Goal: Information Seeking & Learning: Check status

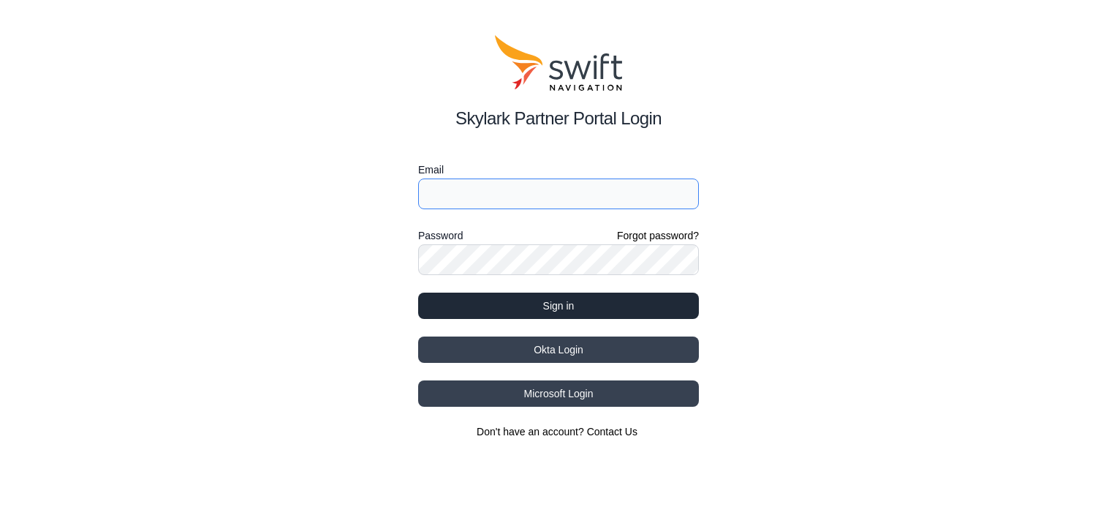
type input "[EMAIL_ADDRESS][DOMAIN_NAME]"
click at [644, 309] on button "Sign in" at bounding box center [558, 306] width 281 height 26
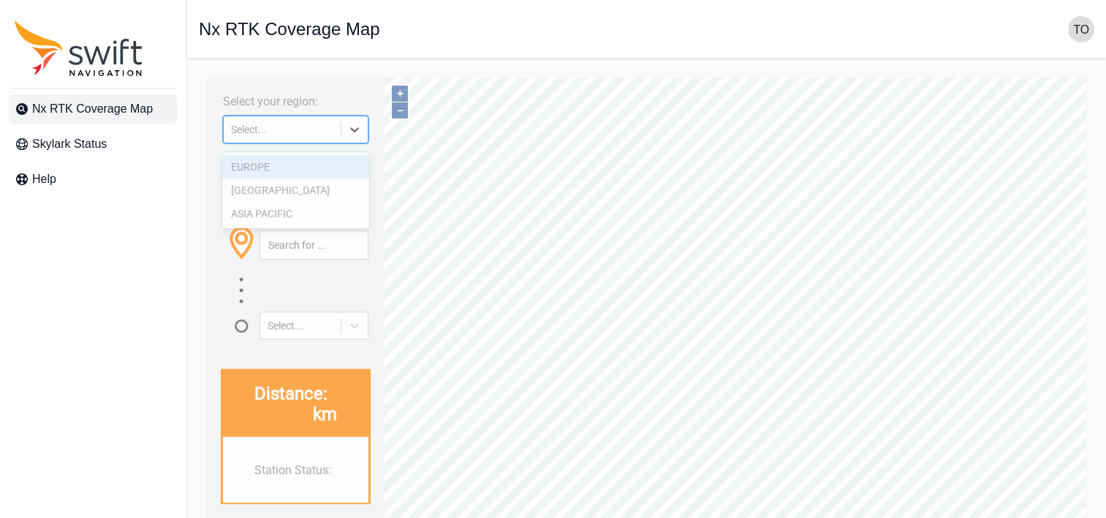
click at [360, 132] on icon at bounding box center [354, 129] width 15 height 15
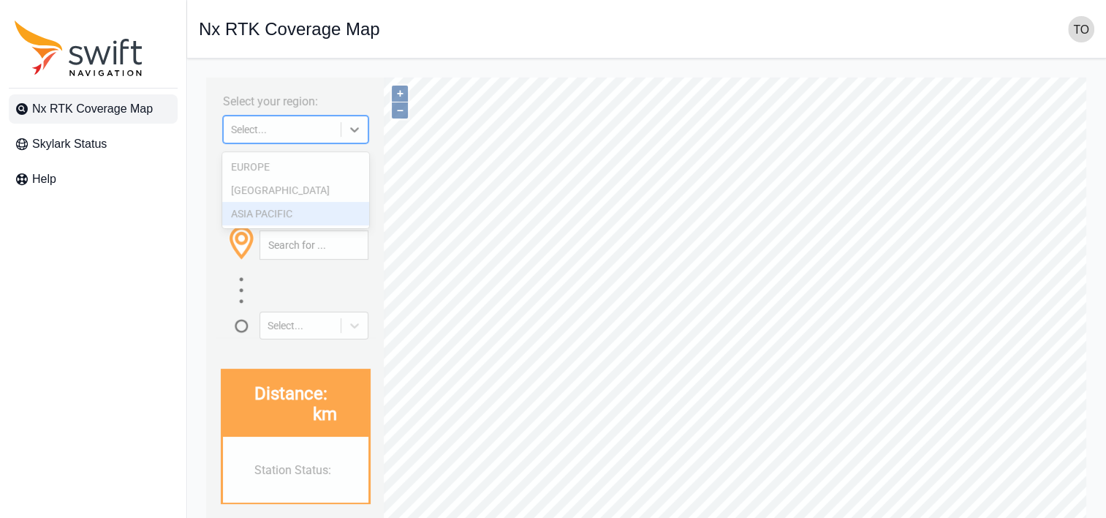
click at [305, 217] on div "ASIA PACIFIC" at bounding box center [295, 213] width 146 height 23
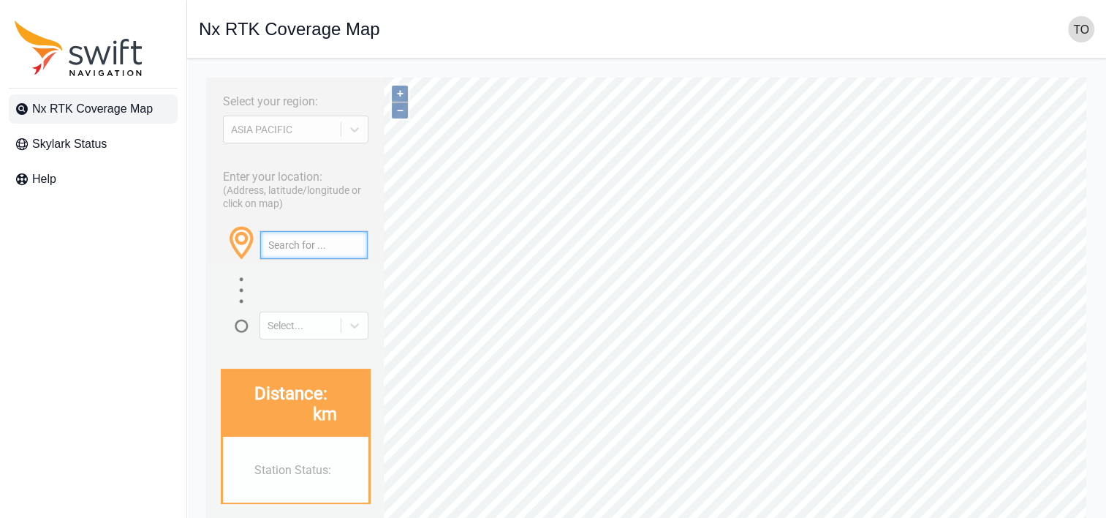
click at [284, 259] on input "text" at bounding box center [313, 245] width 107 height 28
paste input "36.406485684127766, 140.60078905985293"
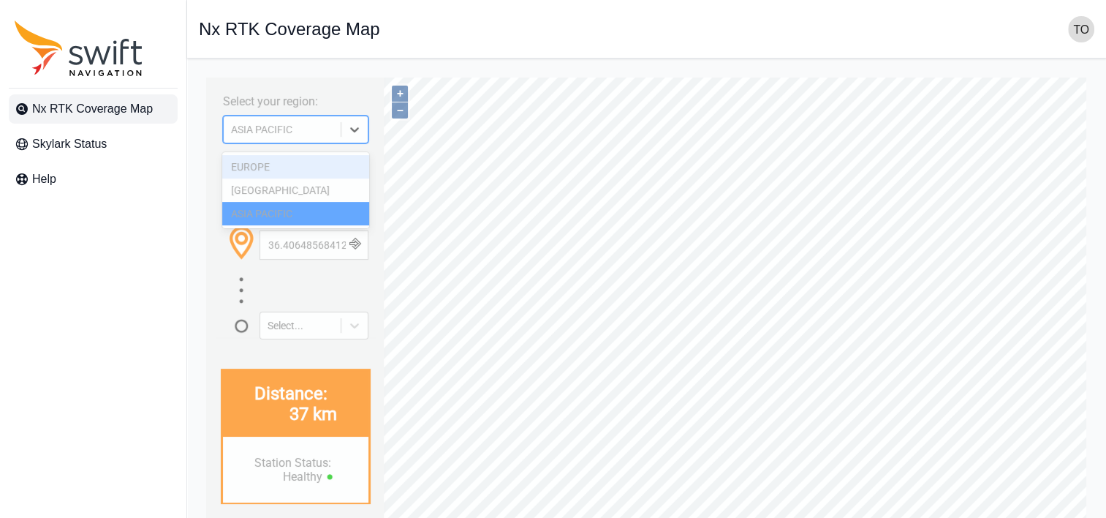
click at [355, 132] on icon at bounding box center [354, 129] width 9 height 5
click at [325, 189] on div "[GEOGRAPHIC_DATA]" at bounding box center [295, 189] width 146 height 23
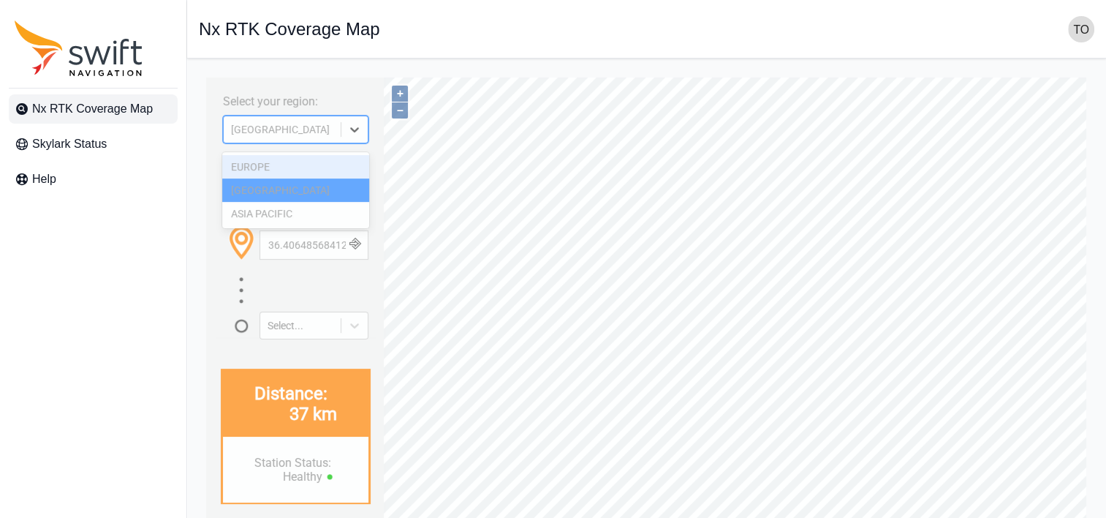
click at [354, 132] on icon at bounding box center [354, 129] width 9 height 5
click at [301, 167] on div "EUROPE" at bounding box center [295, 166] width 146 height 23
click at [257, 167] on div "Enter your location: (Address, latitude/longitude or click on map) [GEOGRAPHIC_…" at bounding box center [296, 249] width 165 height 179
click at [353, 132] on icon at bounding box center [354, 129] width 9 height 5
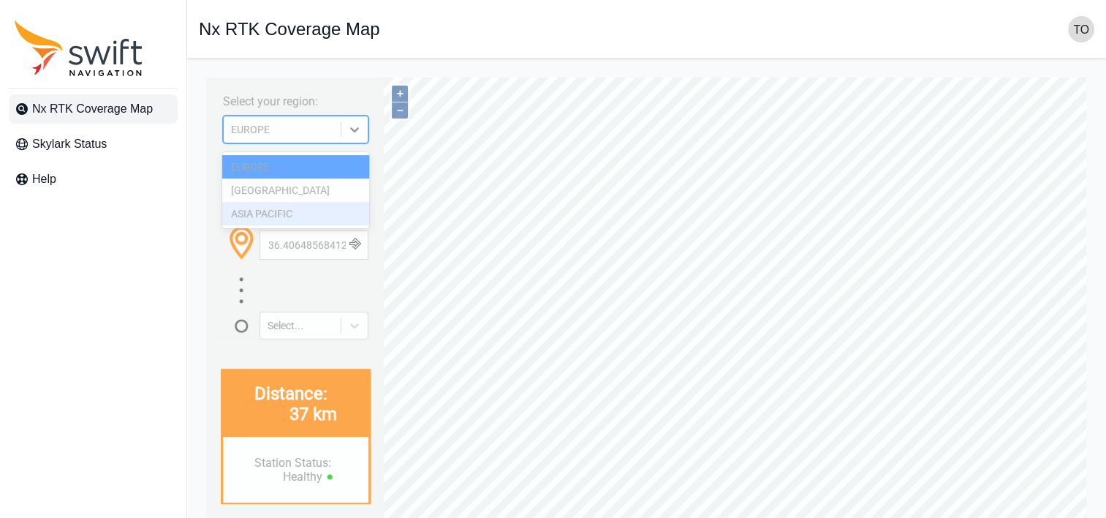
click at [297, 210] on div "ASIA PACIFIC" at bounding box center [295, 213] width 146 height 23
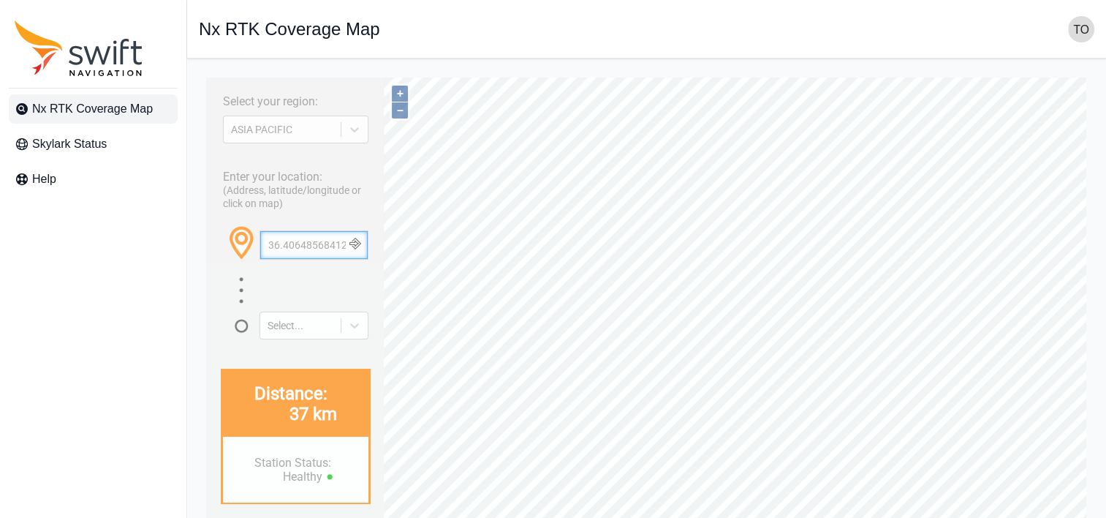
click at [293, 259] on input "36.406485684127766, 140.60078905985293" at bounding box center [313, 245] width 107 height 28
paste input "5.711891009467685, 139.39436055735086"
click at [307, 257] on input "35.711891009467685, 139.39436055735086" at bounding box center [313, 245] width 107 height 28
paste input "6.085290358226686, 139.37244499784148"
click at [299, 259] on input "36.085290358226686, 139.37244499784148" at bounding box center [313, 245] width 107 height 28
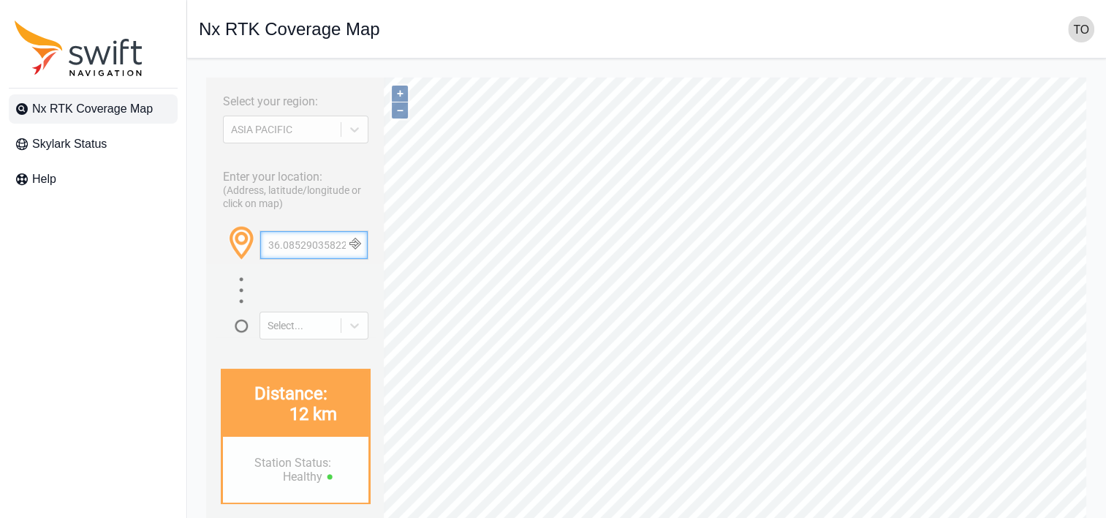
paste input "5.634984251733584, 139.79651129967496"
click at [319, 255] on input "35.634984251733584, 139.79651129967496" at bounding box center [313, 245] width 107 height 28
paste input "国営ひたち海浜公園"
click at [322, 259] on input "国営ひたち海浜公園" at bounding box center [313, 245] width 107 height 28
paste input "[STREET_ADDRESS]"
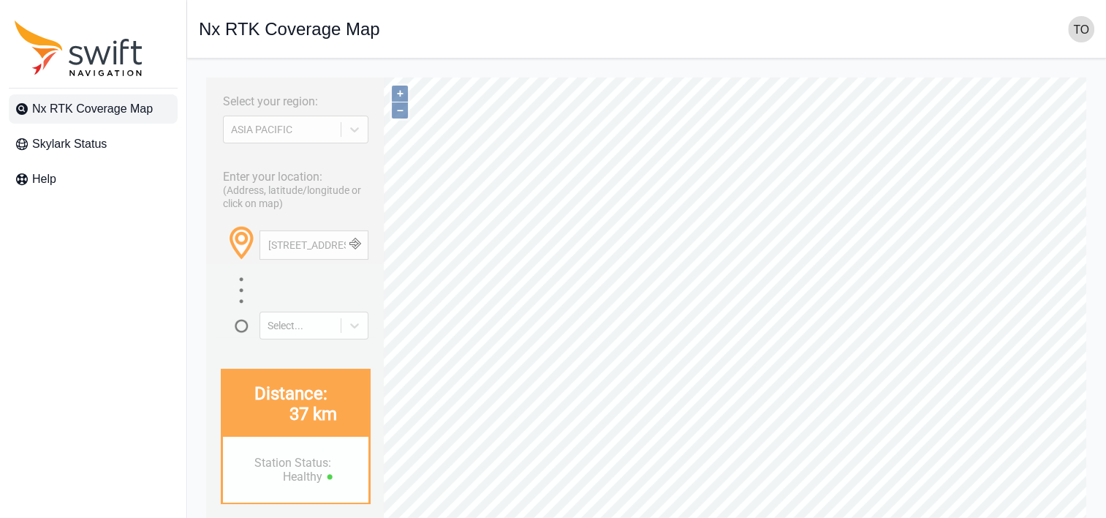
click at [358, 259] on button "button" at bounding box center [356, 245] width 24 height 28
click at [306, 259] on input "[STREET_ADDRESS]" at bounding box center [313, 245] width 107 height 28
paste input "[PERSON_NAME]丘陵公園"
click at [314, 252] on input "[PERSON_NAME]丘陵公園" at bounding box center [313, 245] width 107 height 28
paste input "42.91895496648178, 141.37830698211226"
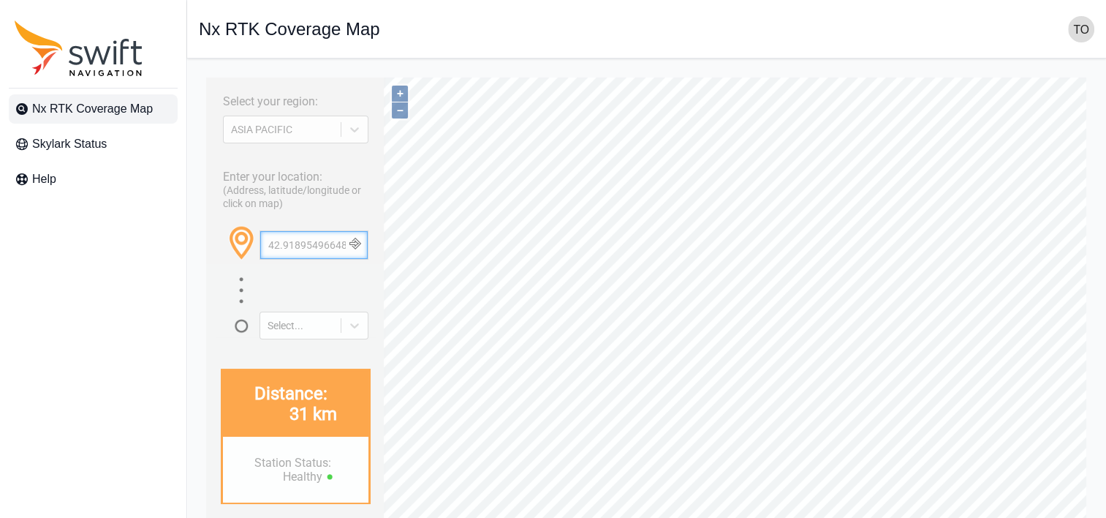
click at [303, 259] on input "42.91895496648178, 141.37830698211226" at bounding box center [313, 245] width 107 height 28
paste input "38.18535017084925, 140.67219016234245"
click at [302, 253] on input "38.18535017084925, 140.67219016234245" at bounding box center [313, 245] width 107 height 28
paste input "7.42823743175713, 138.74853766971046"
click at [315, 256] on input "37.42823743175713, 138.74853766971046" at bounding box center [313, 245] width 107 height 28
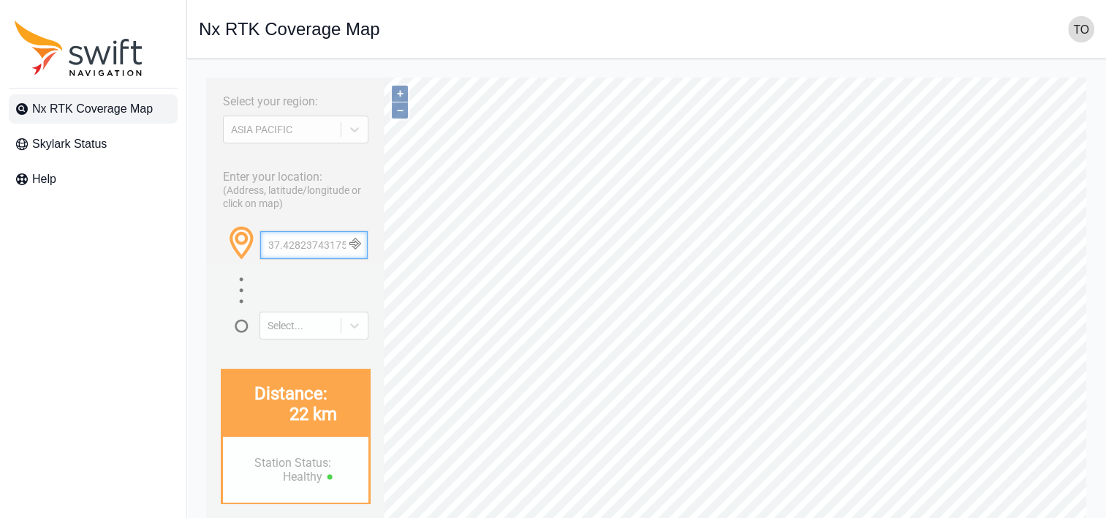
paste input "6.317499964330075, 137.844689995298"
click at [292, 259] on input "36.317499964330075, 137.844689995298" at bounding box center [313, 245] width 107 height 28
paste input "405950321416796, 140.59710906967496"
click at [303, 259] on input "36.405950321416796, 140.59710906967496" at bounding box center [313, 245] width 107 height 28
paste input "085273017397995, 139.37253082918377"
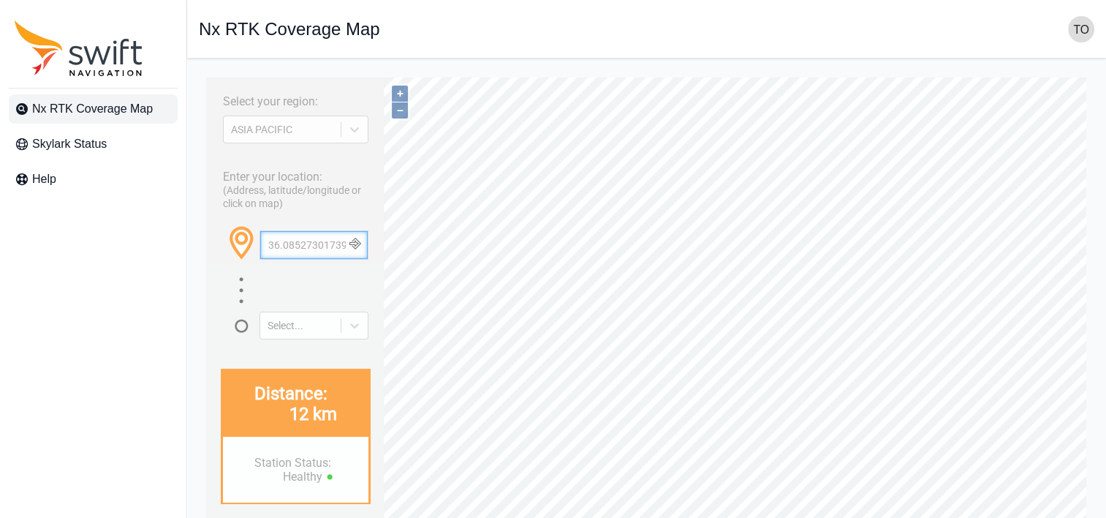
click at [301, 254] on input "36.085273017397995, 139.37253082918377" at bounding box center [313, 245] width 107 height 28
paste input "5.634975531923594, 139.7963396389646"
click at [220, 338] on div "Enter your location: (Address, latitude/longitude or click on map) [GEOGRAPHIC_…" at bounding box center [296, 249] width 165 height 179
click at [274, 259] on input "35.634975531923594, 139.79633963896467" at bounding box center [313, 245] width 107 height 28
paste input "711891009467536, 139.39438201567776"
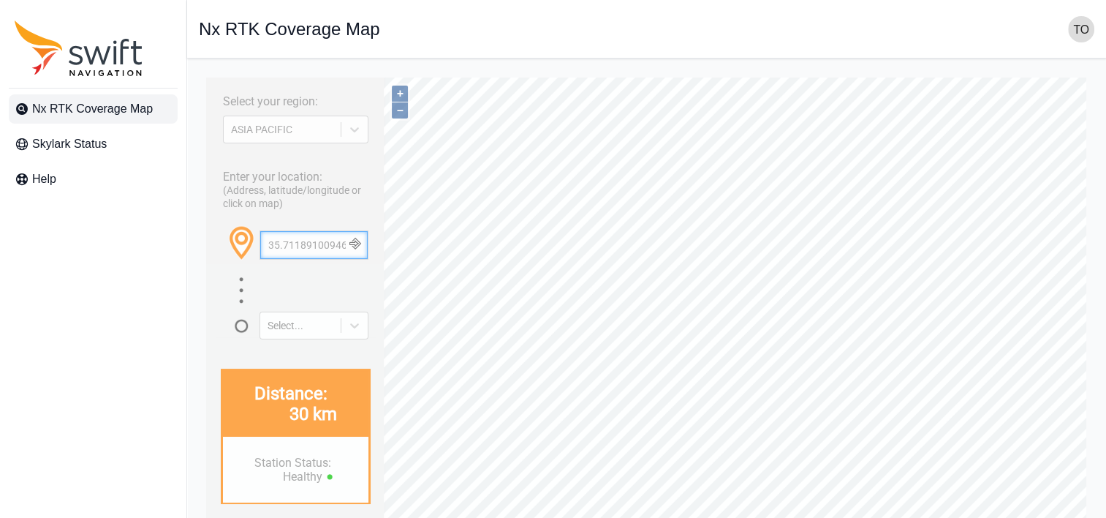
scroll to position [0, 127]
click at [652, 25] on div "Open sidebar Nx RTK Coverage Map" at bounding box center [647, 29] width 896 height 26
click at [284, 259] on input "35.711891009467536, 139.39438201567776" at bounding box center [313, 245] width 107 height 28
paste input "14631110175948, 136.66788396833653"
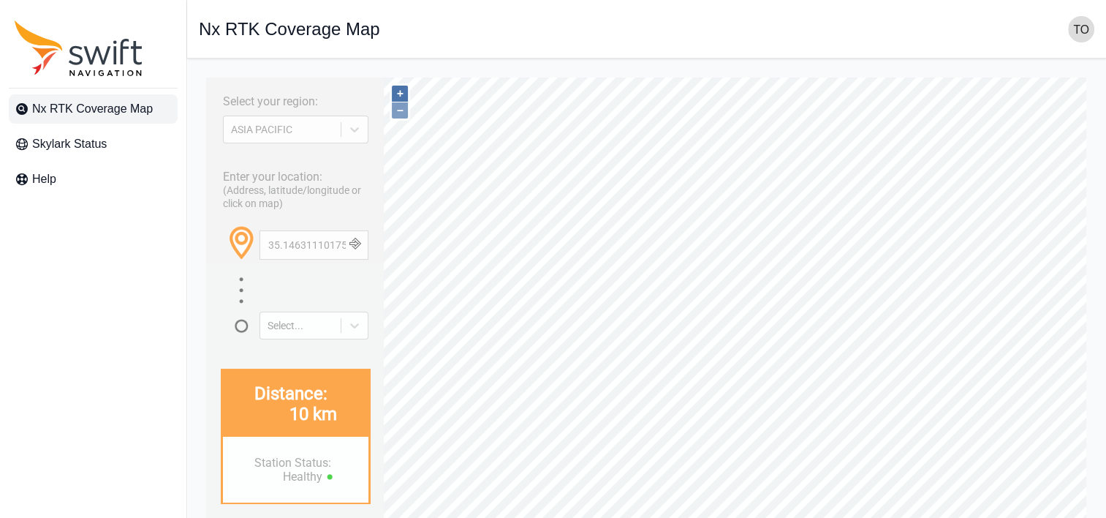
click at [401, 95] on button "+" at bounding box center [400, 94] width 16 height 16
click at [405, 46] on nav "Open sidebar Nx RTK Coverage Map" at bounding box center [646, 29] width 919 height 59
click at [277, 257] on input "35.14631110175948, 136.66788396833653" at bounding box center [313, 245] width 107 height 28
paste input "4.4714130123027, 135.82038356831447"
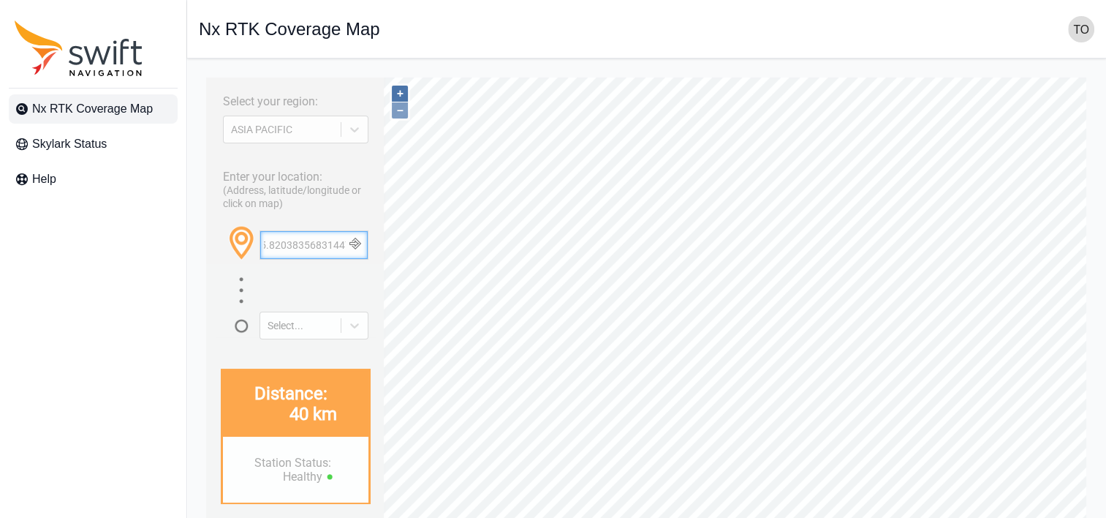
type input "34.4714130123027, 135.82038356831447"
click at [401, 96] on button "+" at bounding box center [400, 94] width 16 height 16
click at [401, 95] on button "+" at bounding box center [400, 94] width 16 height 16
click at [301, 259] on input "34.4714130123027, 135.82038356831447" at bounding box center [313, 245] width 107 height 28
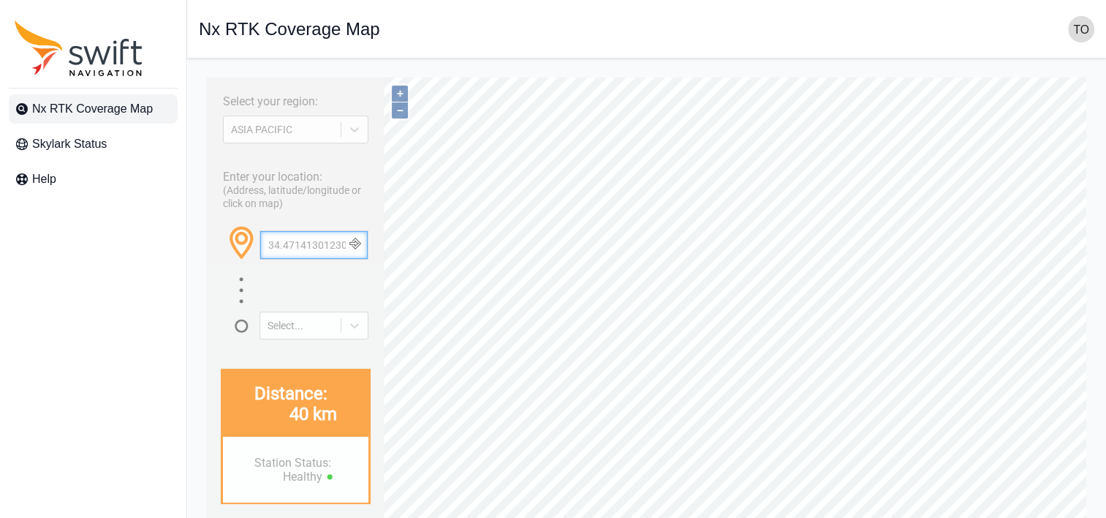
paste input "686666670216106, 135.79477731009783"
click at [401, 95] on button "+" at bounding box center [400, 94] width 16 height 16
click at [290, 257] on input "34.686666670216106, 135.79477731009783" at bounding box center [313, 245] width 107 height 28
paste input "74319816168281, 135.56046756832316"
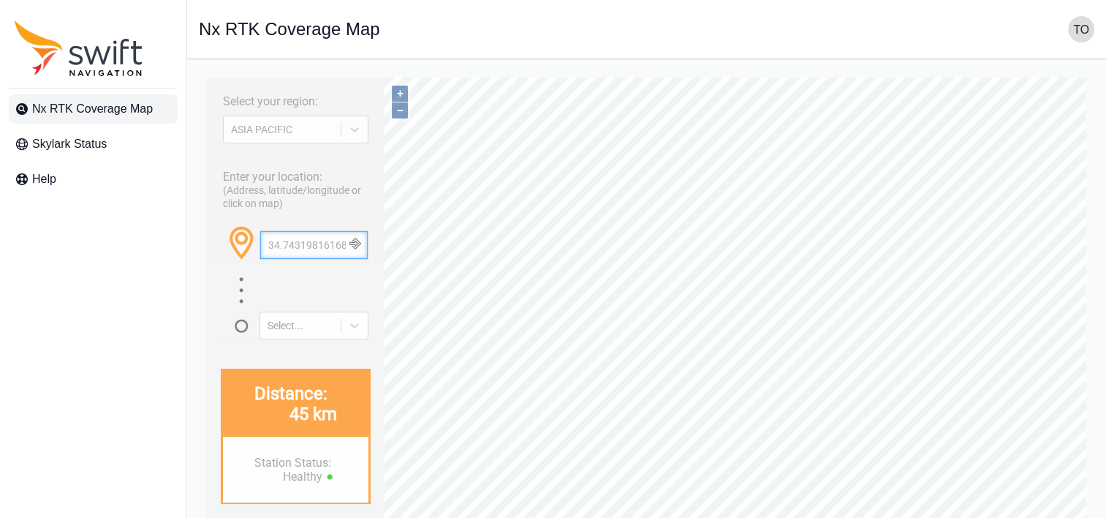
scroll to position [0, 121]
type input "34.74319816168281, 135.56046756832316"
click at [400, 94] on button "+" at bounding box center [400, 94] width 16 height 16
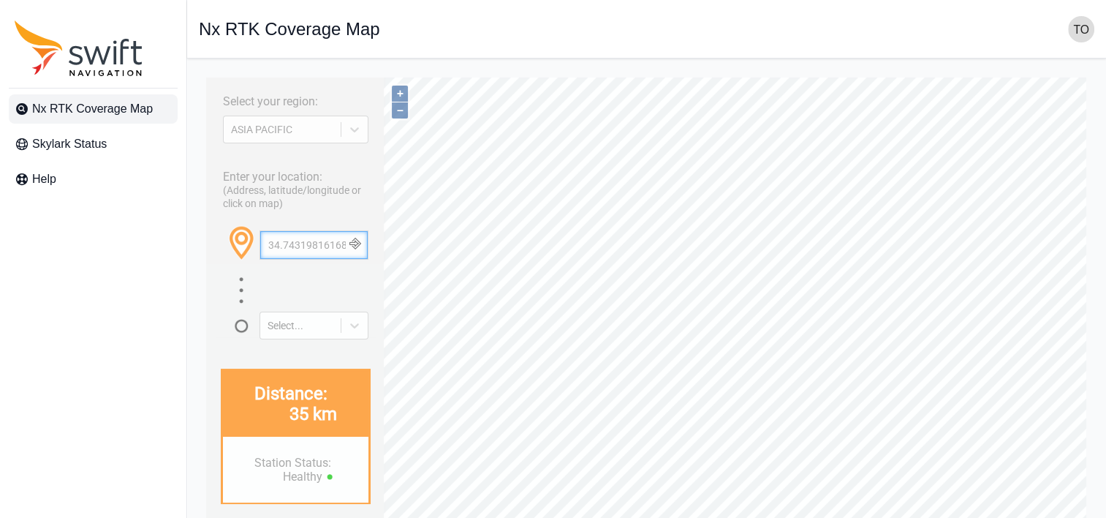
click at [294, 259] on input "34.74319816168281, 135.56046756832316" at bounding box center [313, 245] width 107 height 28
paste input "34.564273994027694, 135.0116631860608"
type input "34.564273994027694, 135.0116631860608"
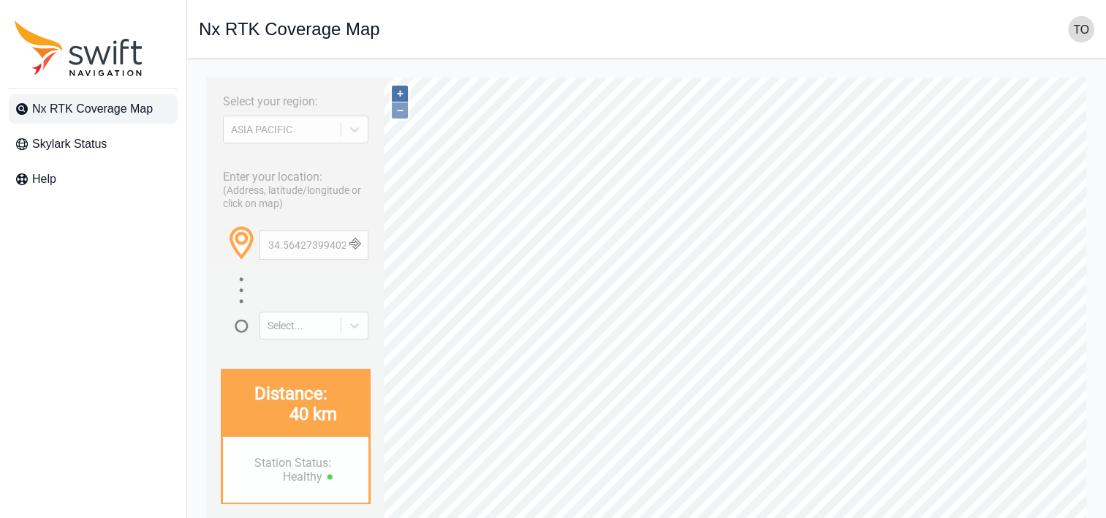
click at [402, 95] on button "+" at bounding box center [400, 94] width 16 height 16
click at [320, 255] on input "34.564273994027694, 135.0116631860608" at bounding box center [313, 245] width 107 height 28
paste input "34.839038242438555, 132.99746323524093"
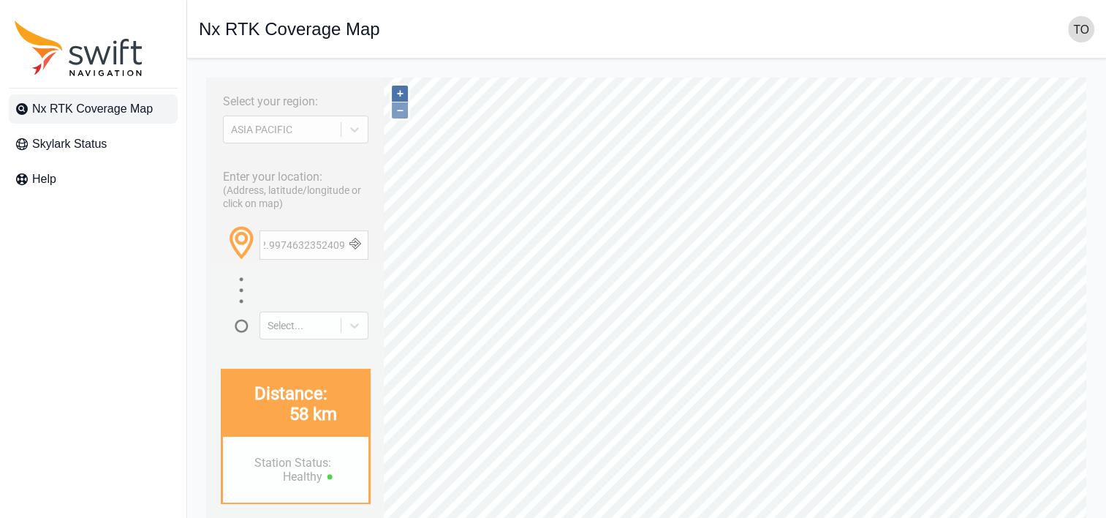
click at [401, 94] on button "+" at bounding box center [400, 94] width 16 height 16
click at [288, 259] on input "34.839038242438555, 132.99746323524093" at bounding box center [313, 245] width 107 height 28
paste input "165327009273945, 133.88960482172521"
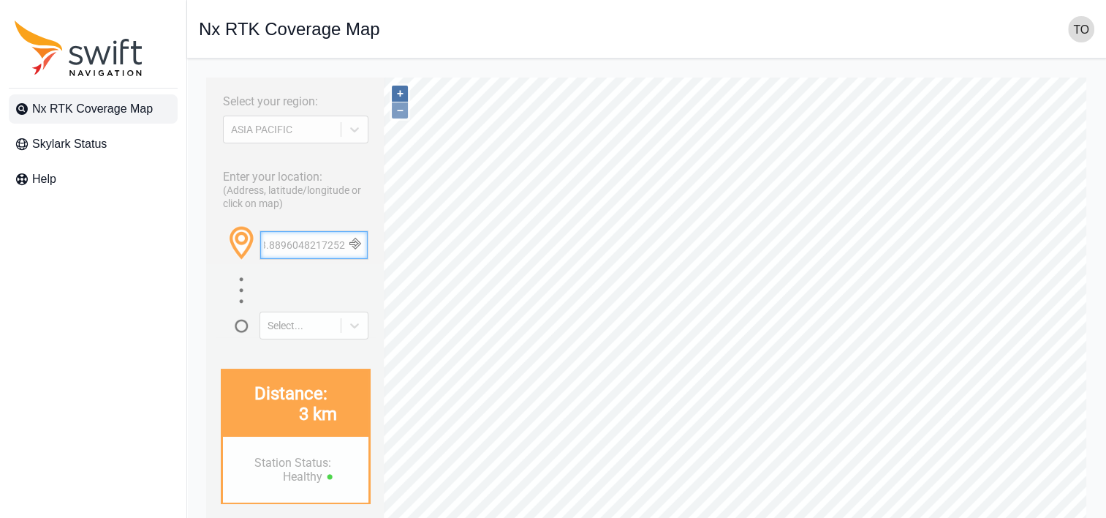
type input "34.165327009273945, 133.88960482172521"
click at [401, 91] on button "+" at bounding box center [400, 94] width 16 height 16
click at [290, 257] on input "34.165327009273945, 133.88960482172521" at bounding box center [313, 245] width 107 height 28
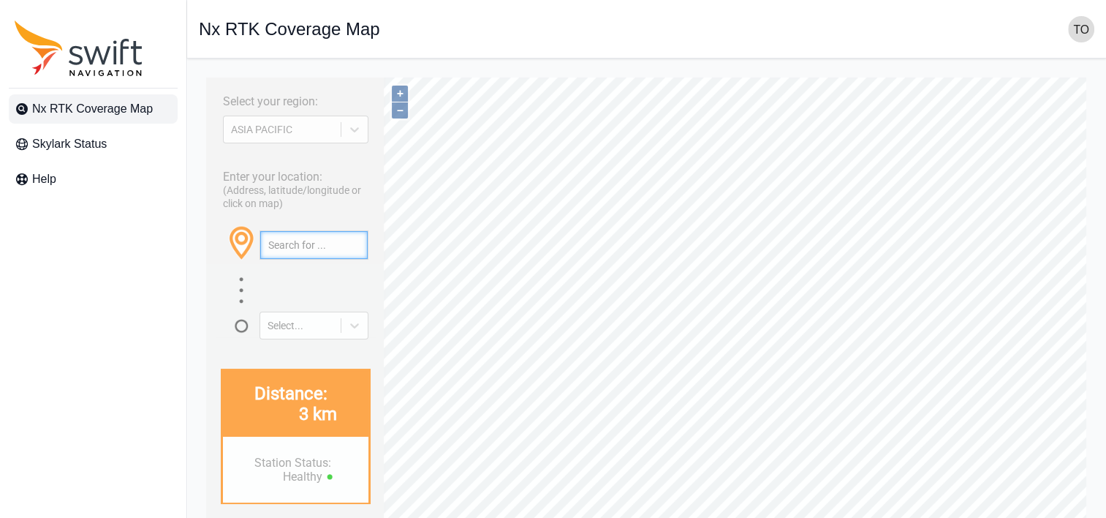
paste input "33.66133662201231, 130.3540887394527"
click at [401, 97] on button "+" at bounding box center [400, 94] width 16 height 16
click at [301, 259] on input "33.66133662201231, 130.3540887394527" at bounding box center [313, 245] width 107 height 28
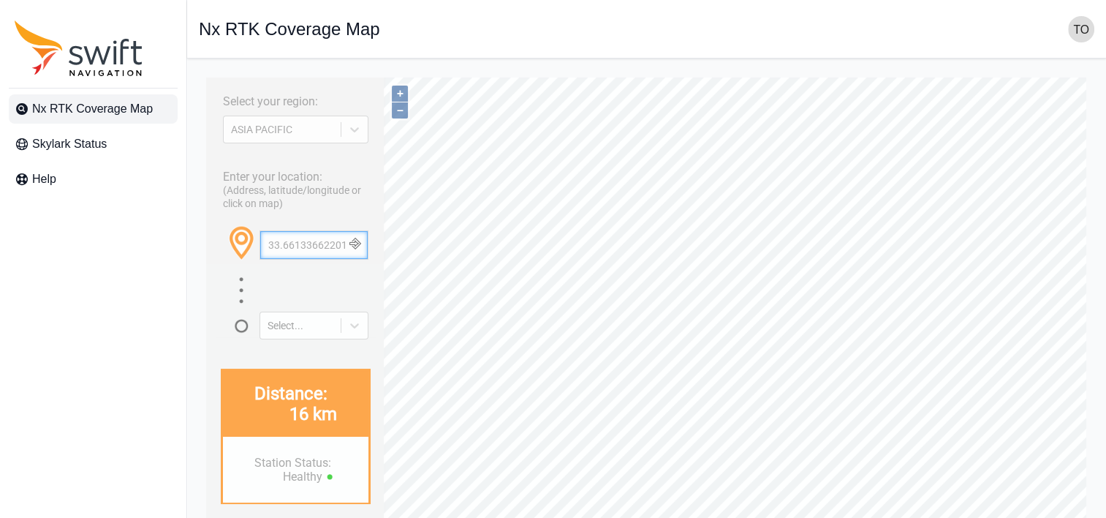
paste input "324124833471544, 130.3892745812183"
type input "33.324124833471544, 130.3892745812183"
click at [398, 95] on button "+" at bounding box center [400, 94] width 16 height 16
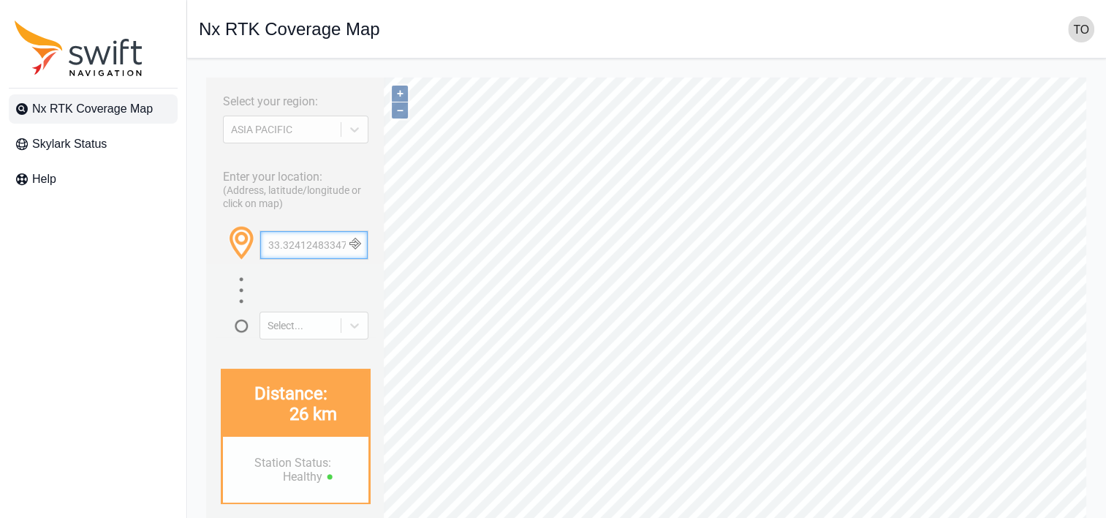
click at [282, 259] on input "33.324124833471544, 130.3892745812183" at bounding box center [313, 245] width 107 height 28
paste input "26.694453000358912, 127.87850662335592"
type input "26.694453000358912, 127.87850662335592"
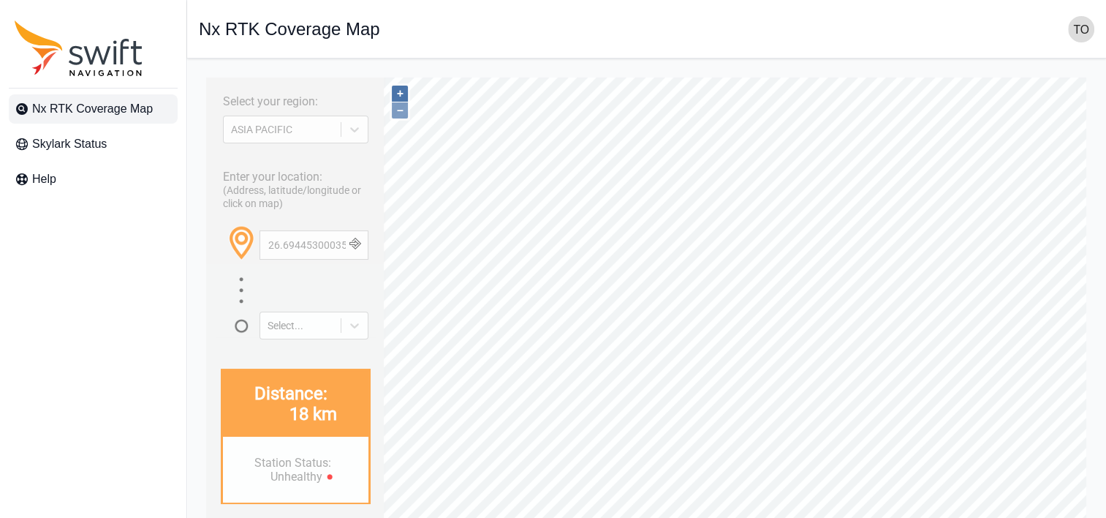
click at [403, 95] on button "+" at bounding box center [400, 94] width 16 height 16
